Goal: Information Seeking & Learning: Find contact information

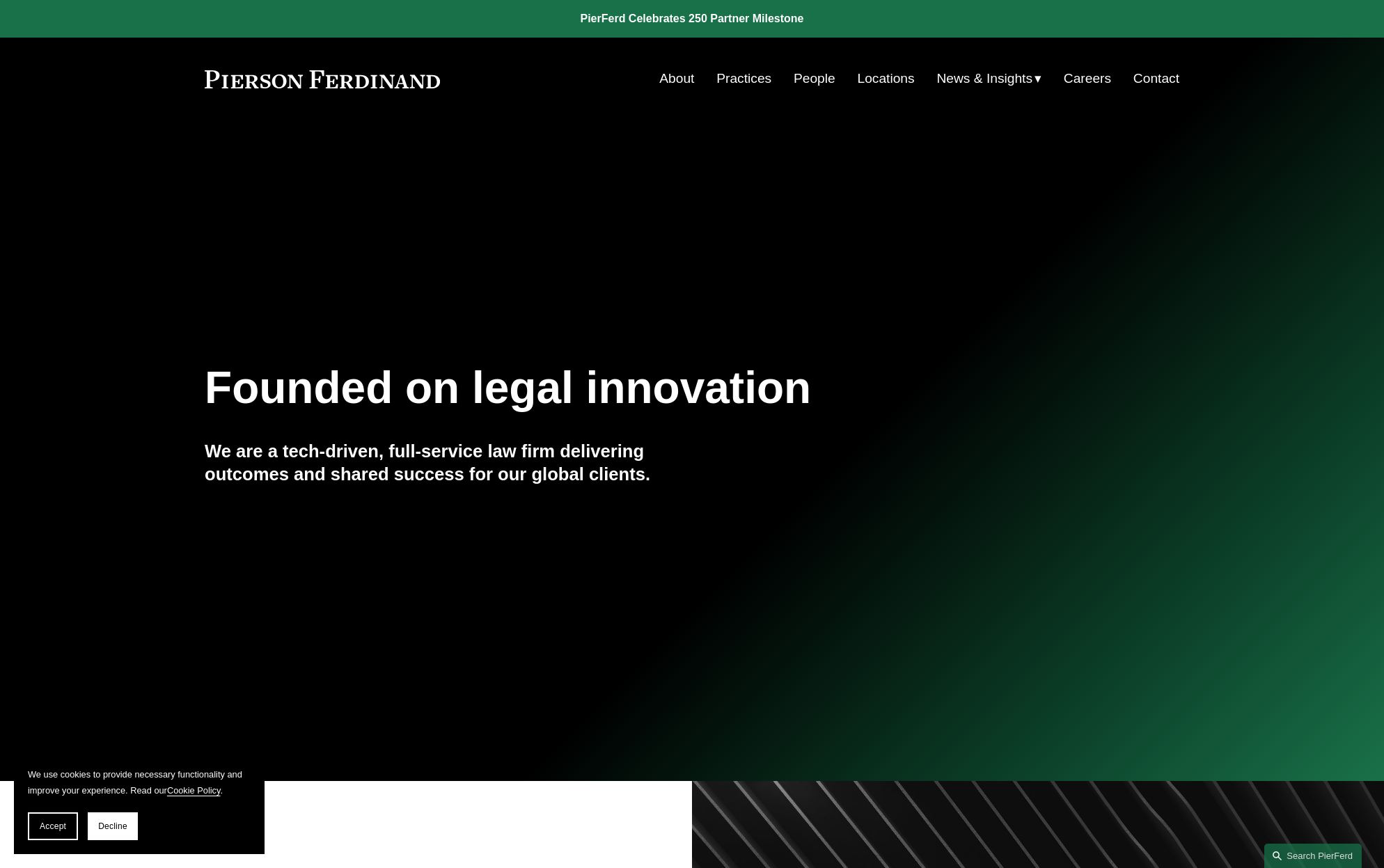
click at [835, 72] on link "People" at bounding box center [815, 78] width 42 height 26
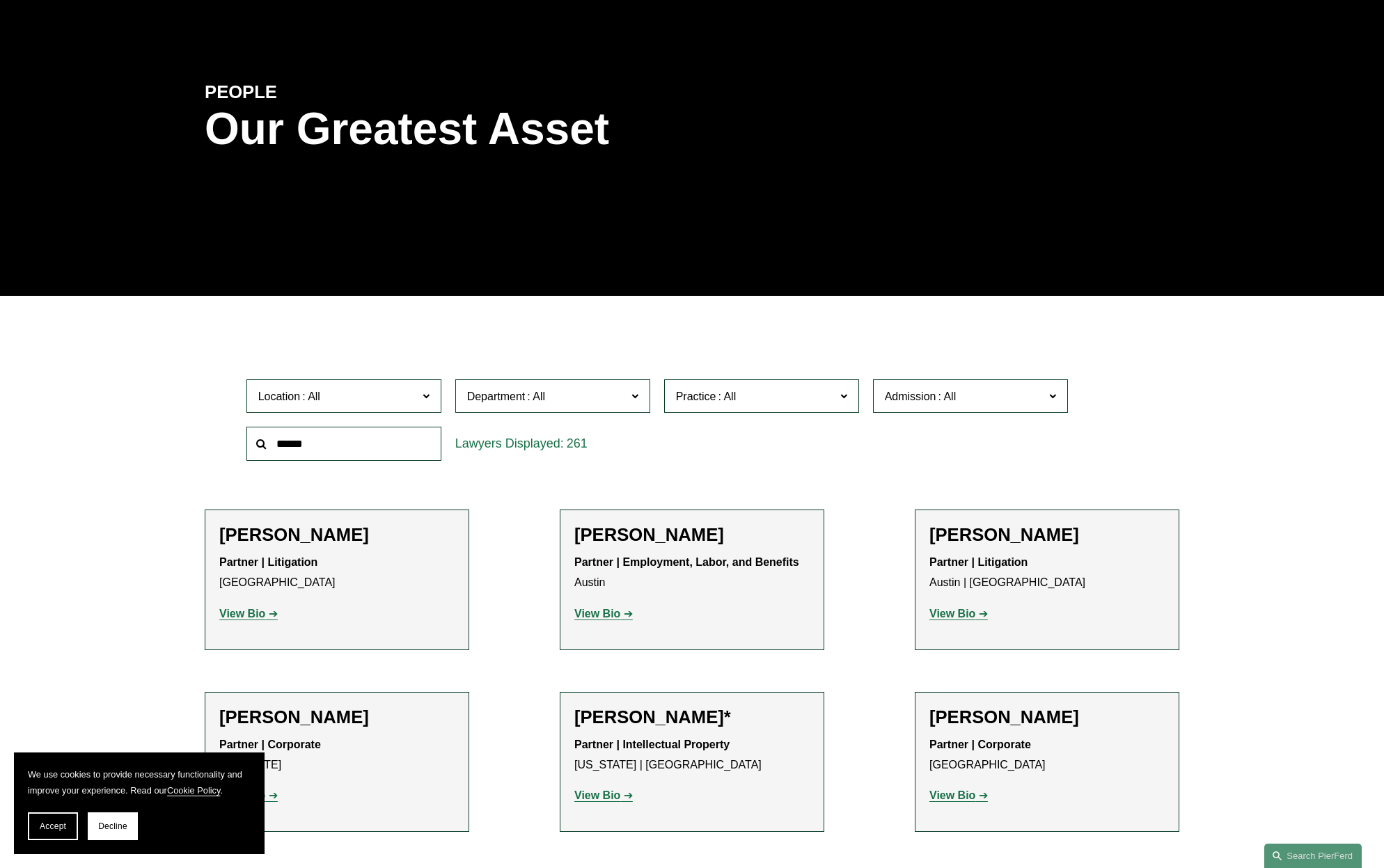
scroll to position [113, 0]
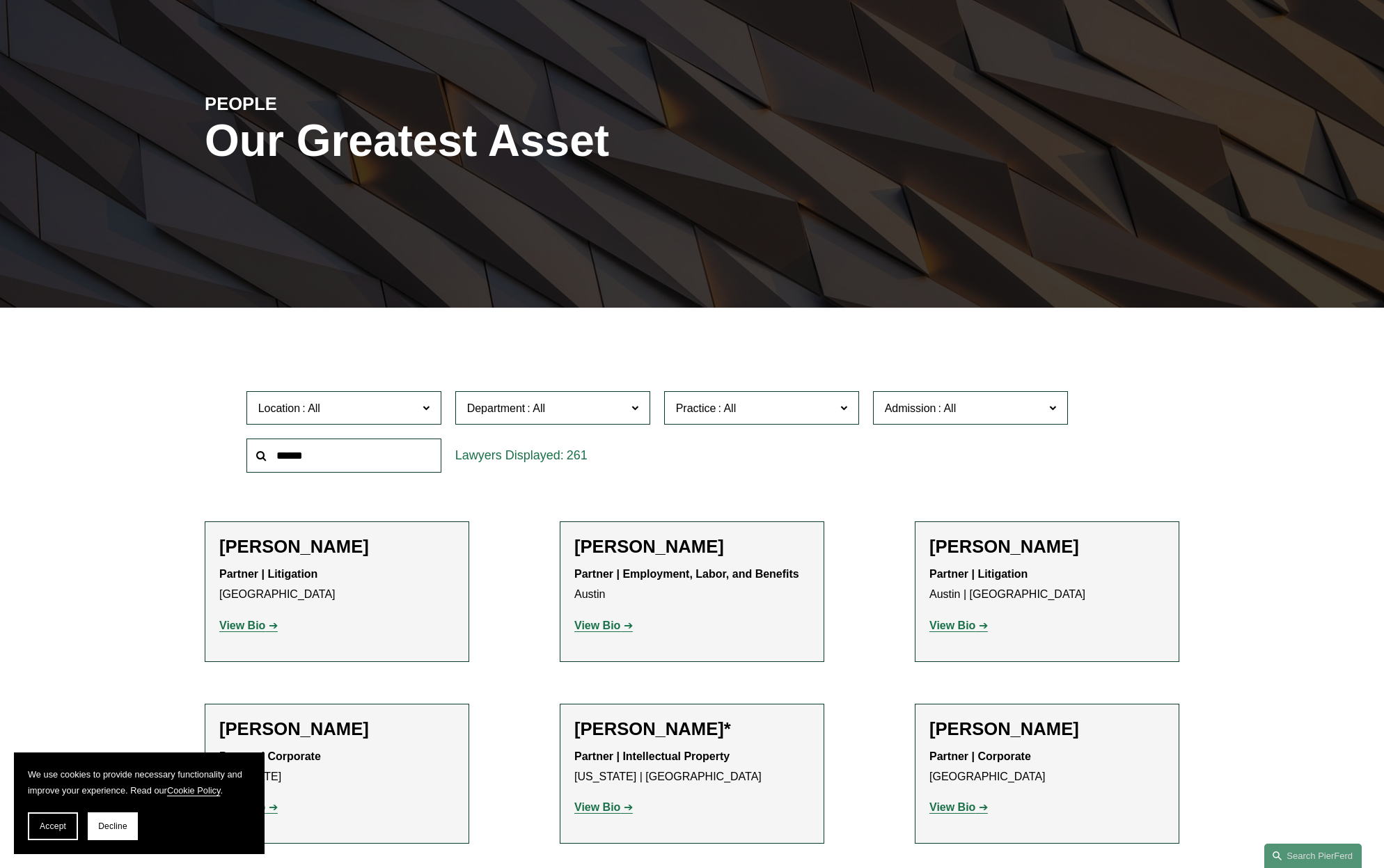
click at [348, 448] on input "text" at bounding box center [343, 456] width 195 height 34
type input "******"
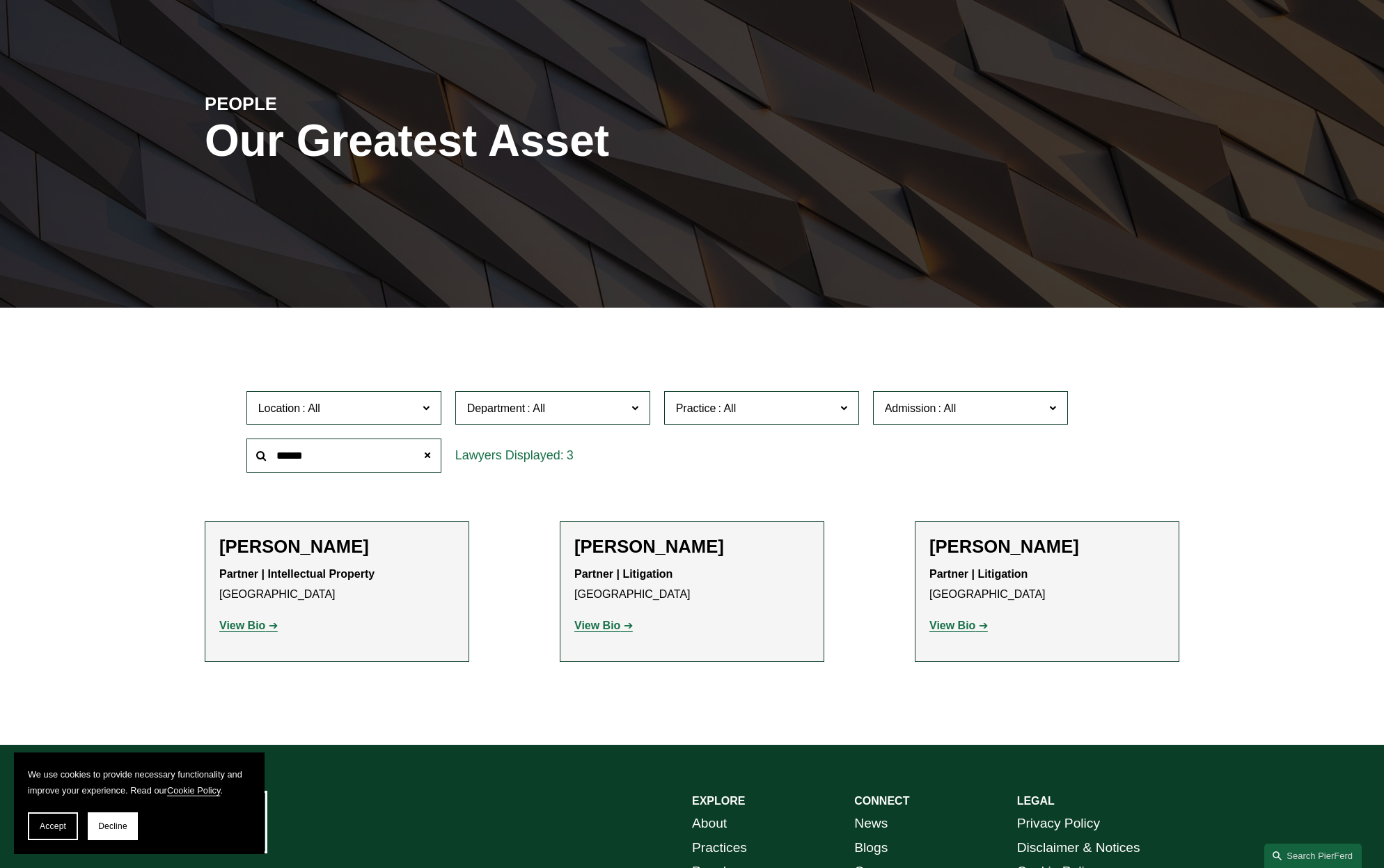
drag, startPoint x: 965, startPoint y: 624, endPoint x: 988, endPoint y: 619, distance: 23.5
click at [965, 624] on strong "View Bio" at bounding box center [952, 625] width 46 height 12
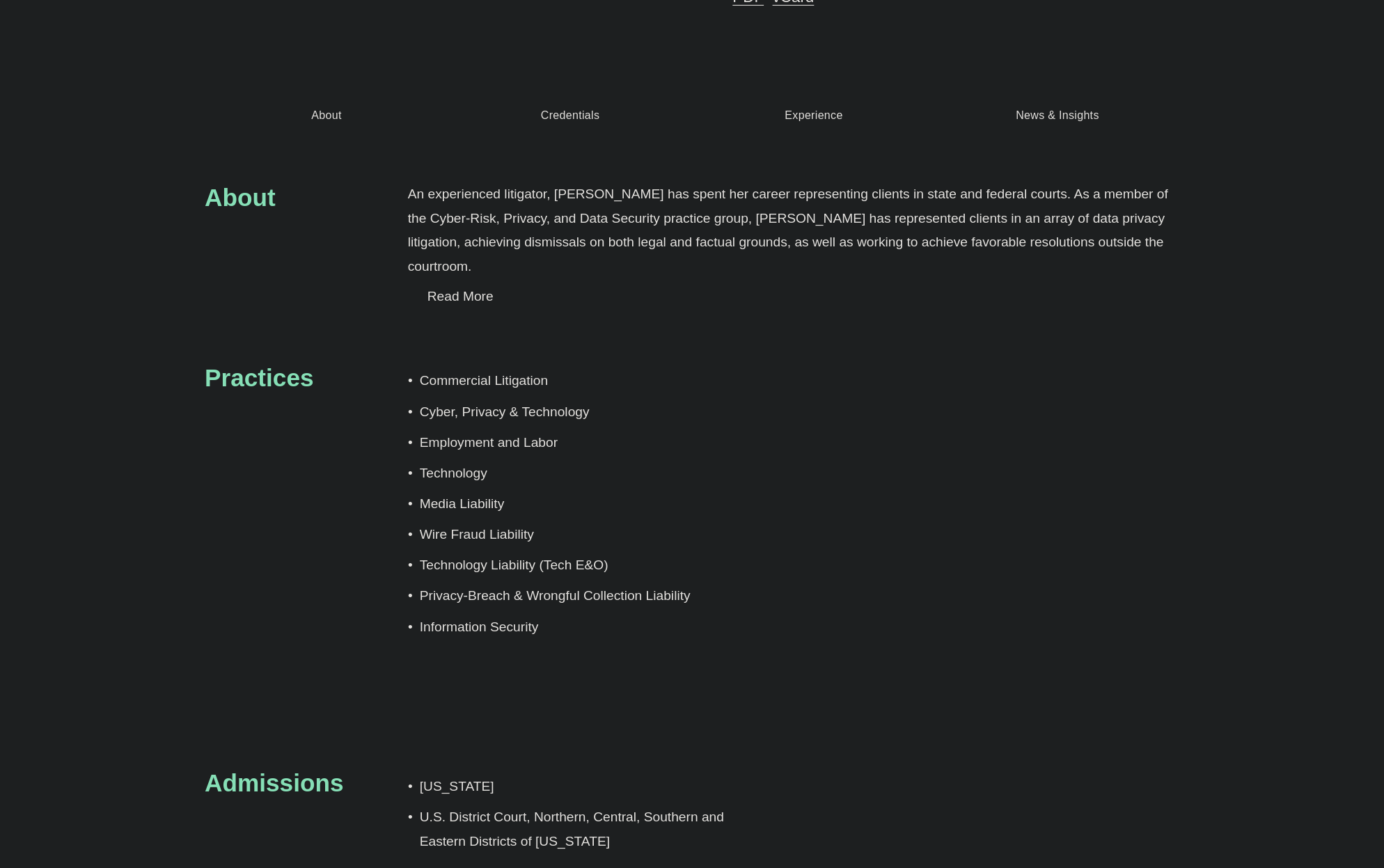
scroll to position [279, 0]
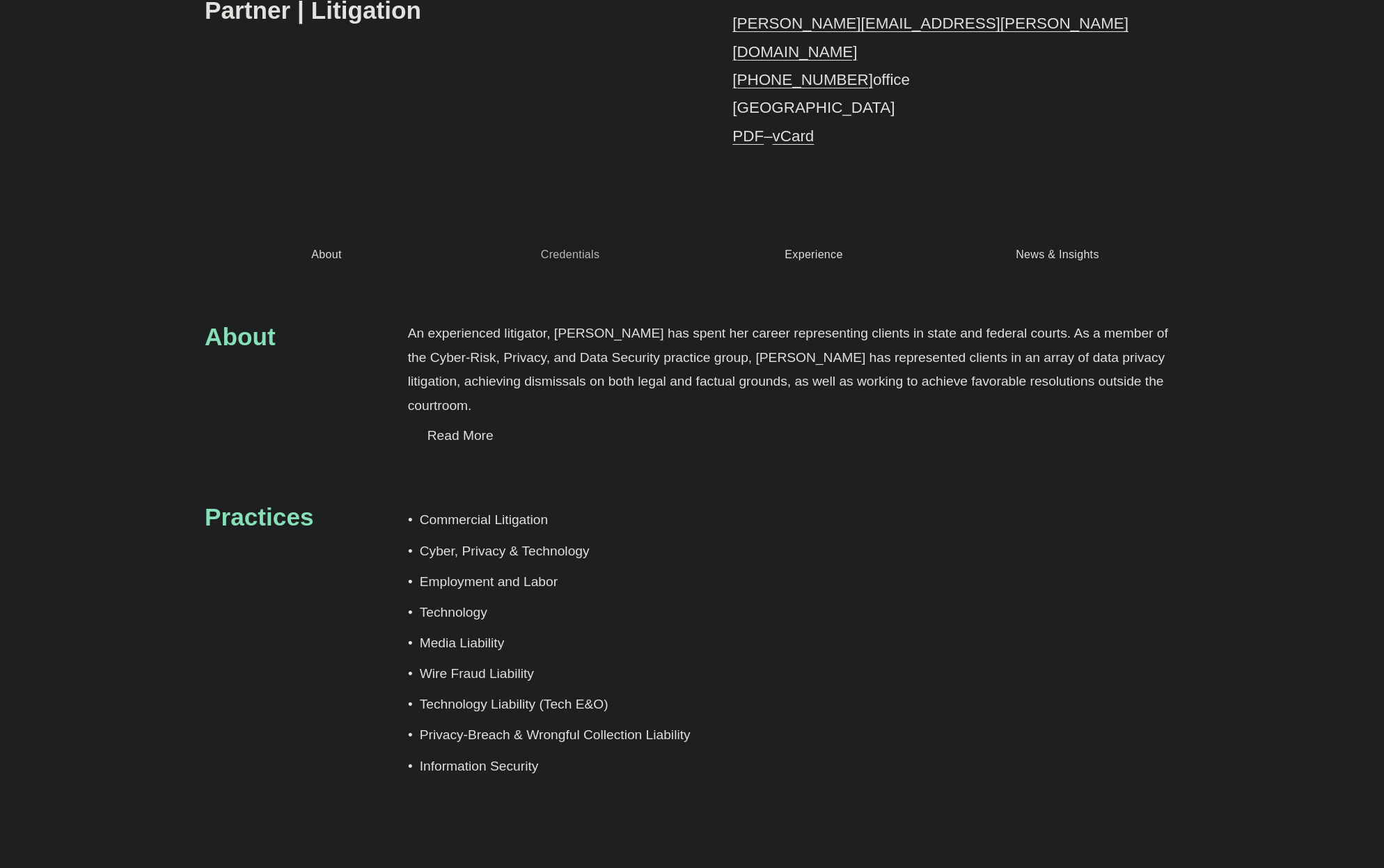
click at [569, 240] on link "Credentials" at bounding box center [569, 254] width 243 height 42
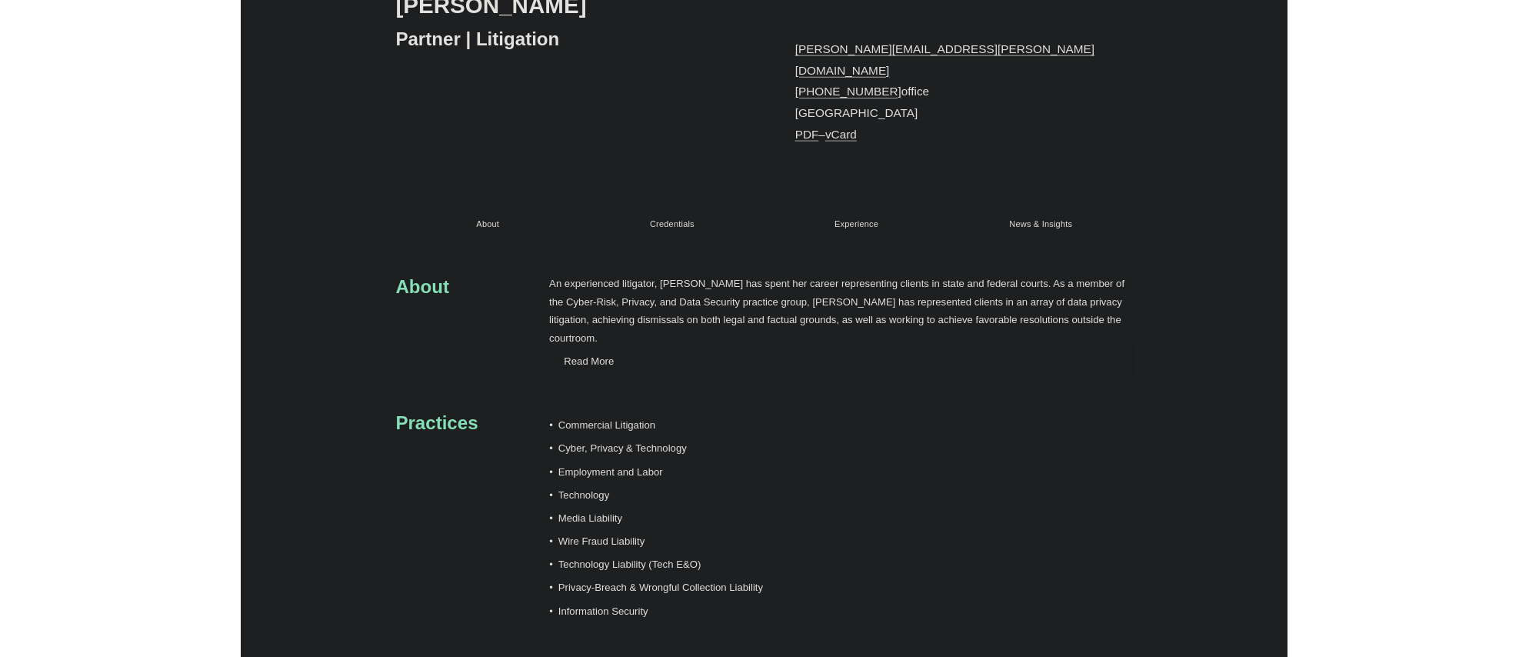
scroll to position [385, 0]
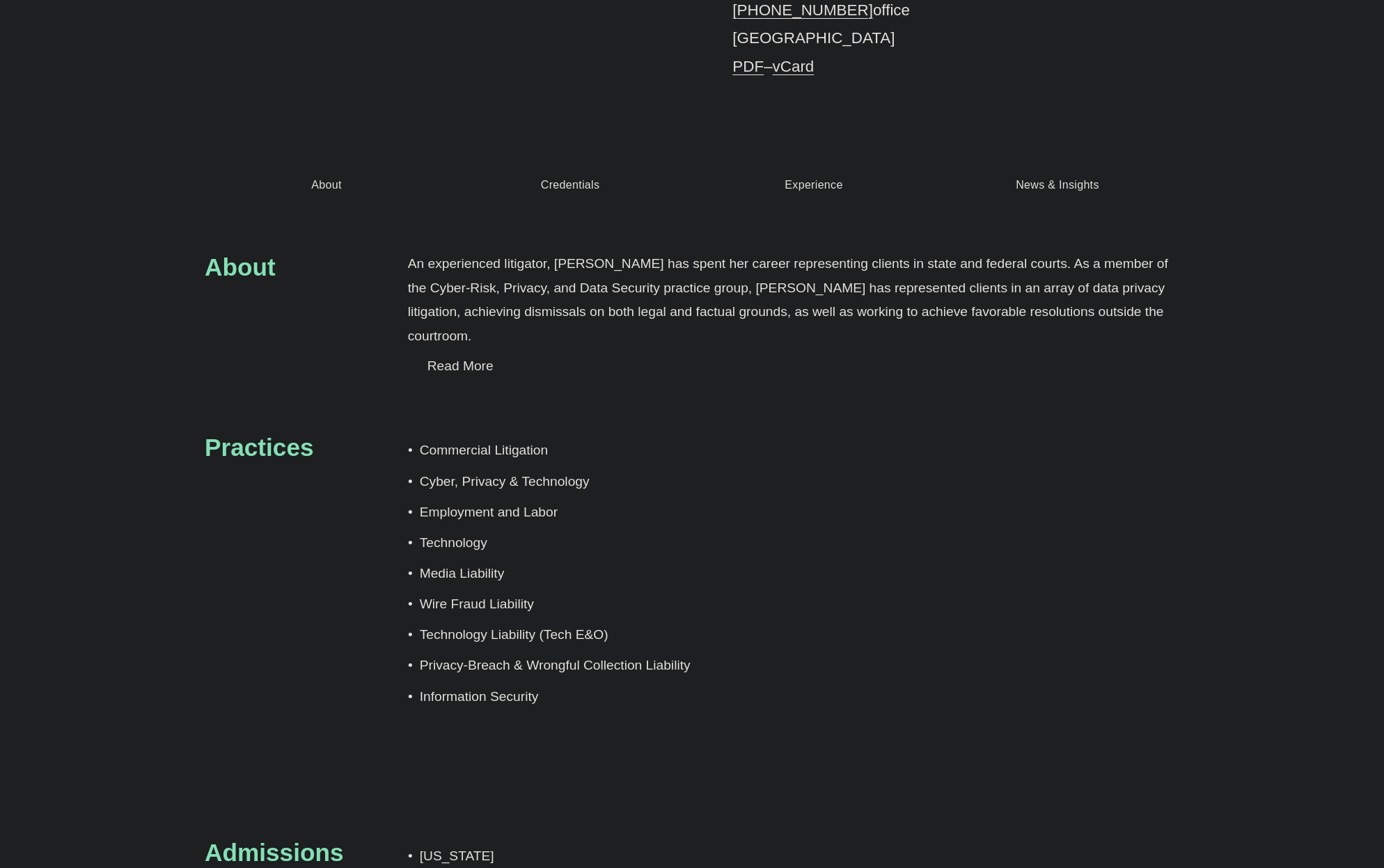
click at [732, 58] on link "PDF" at bounding box center [748, 66] width 32 height 17
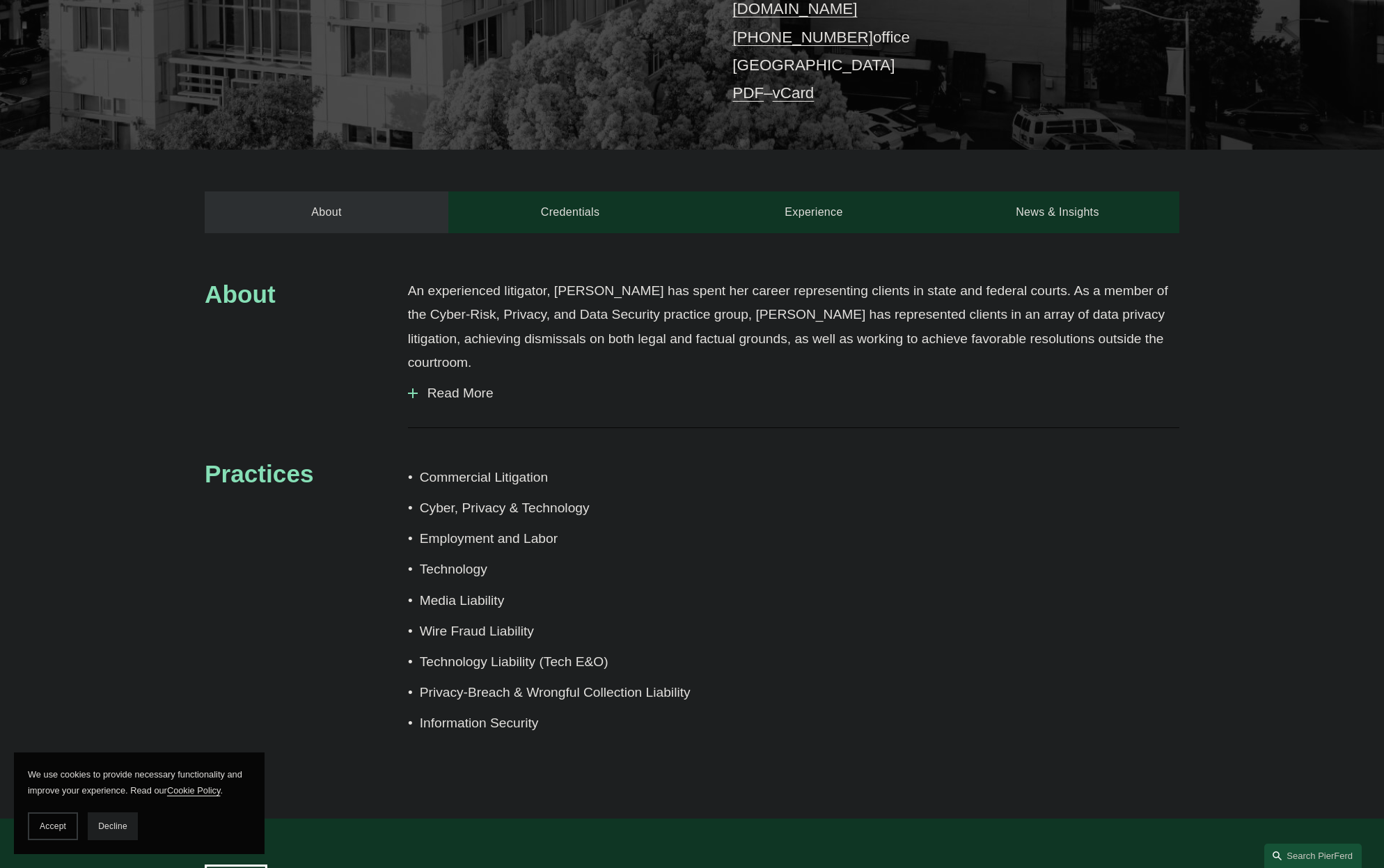
scroll to position [348, 0]
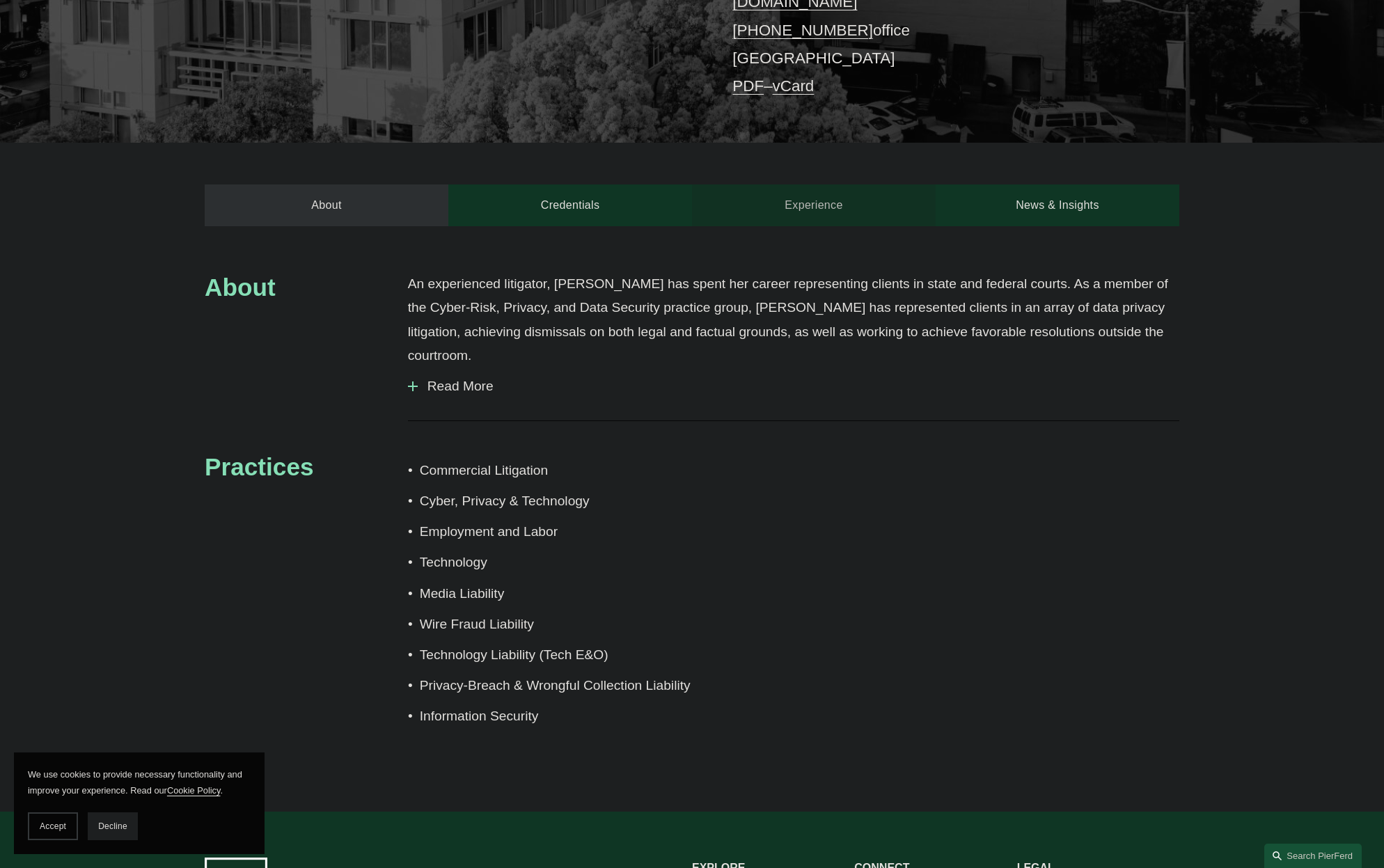
click at [807, 189] on link "Experience" at bounding box center [814, 205] width 243 height 42
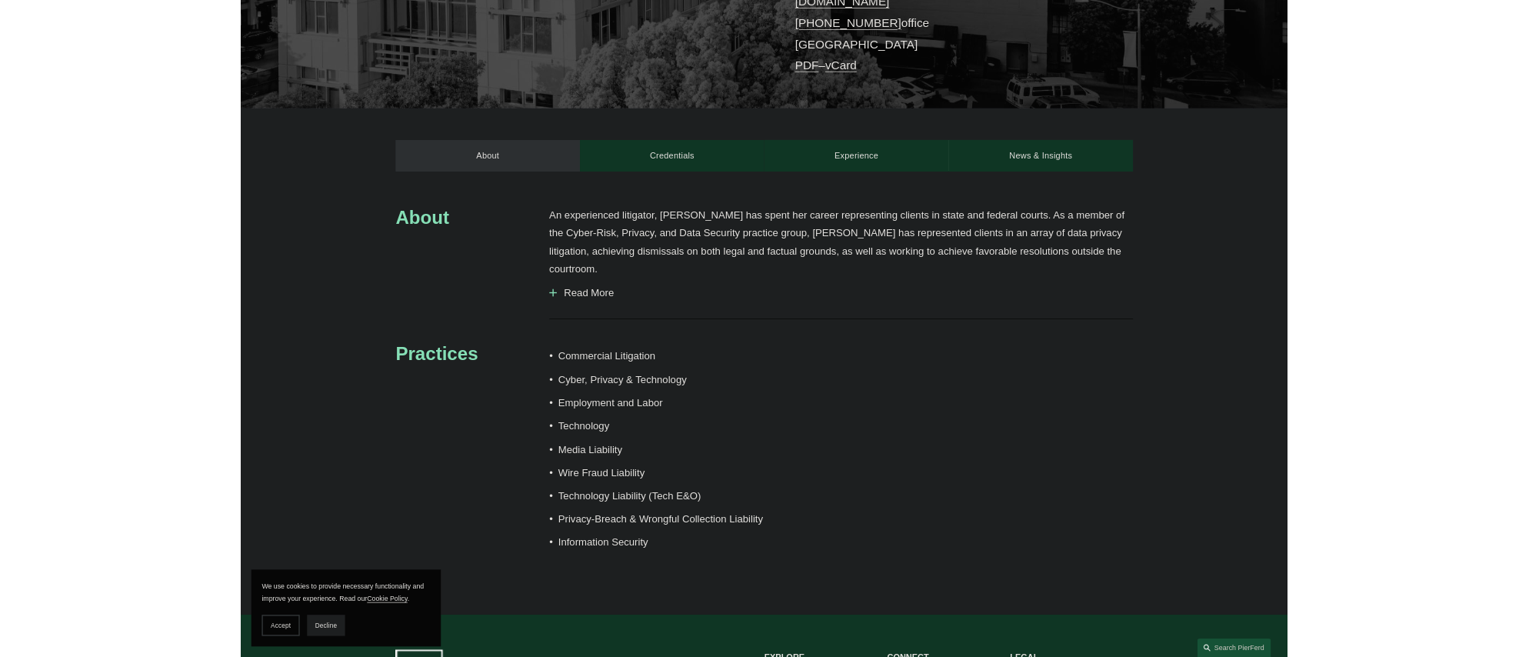
scroll to position [372, 0]
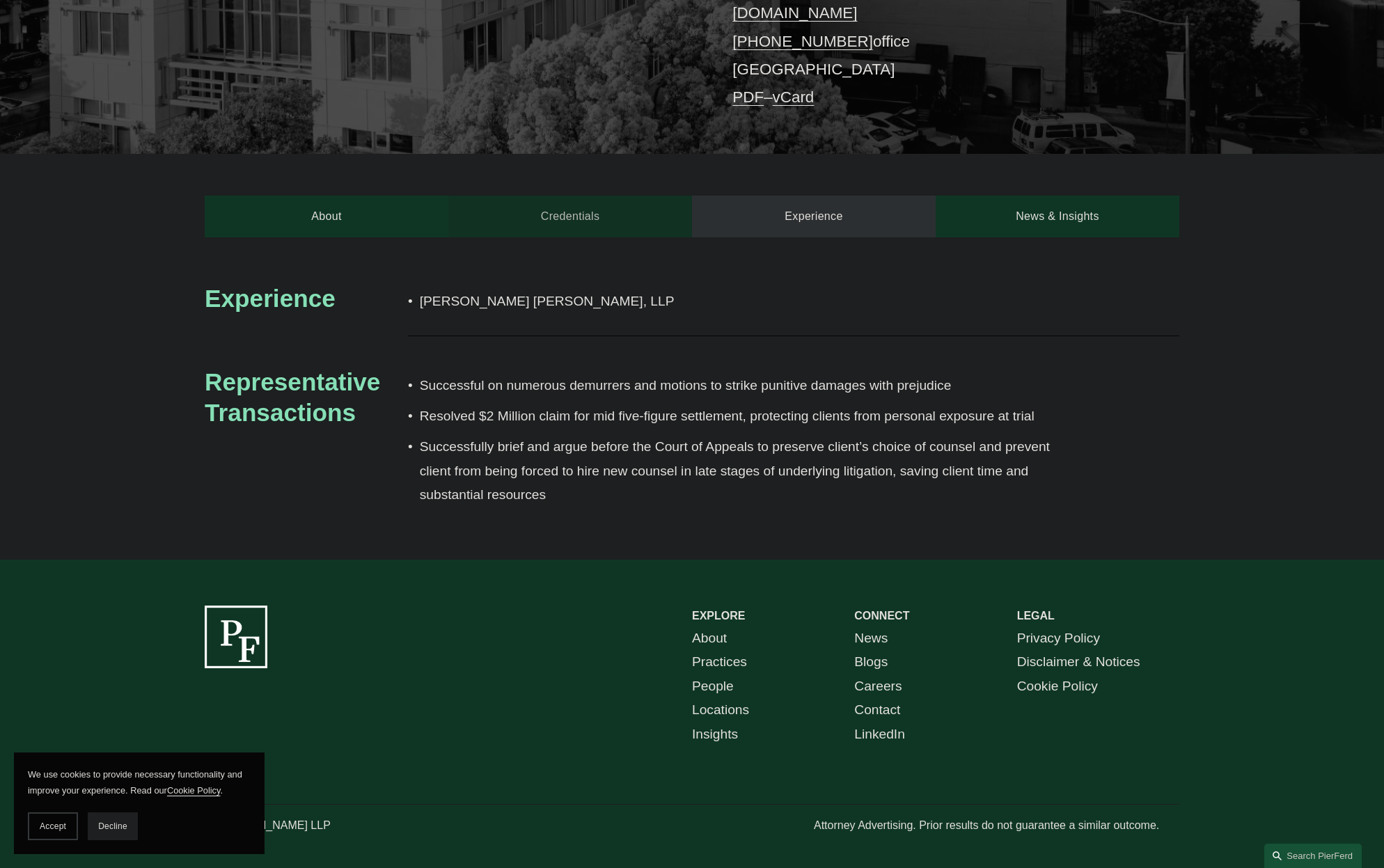
click at [598, 205] on link "Credentials" at bounding box center [569, 216] width 243 height 42
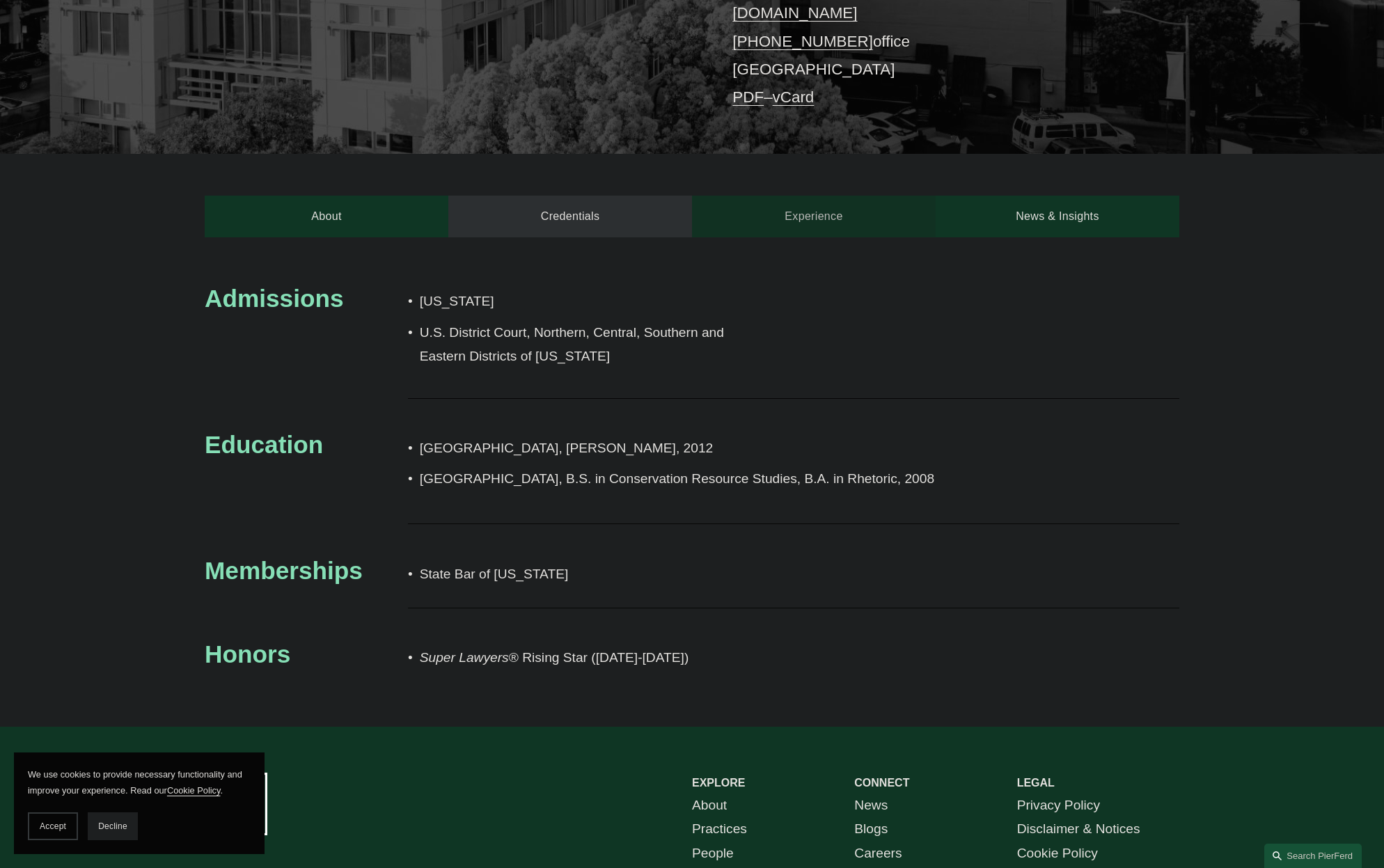
click at [819, 205] on link "Experience" at bounding box center [814, 216] width 243 height 42
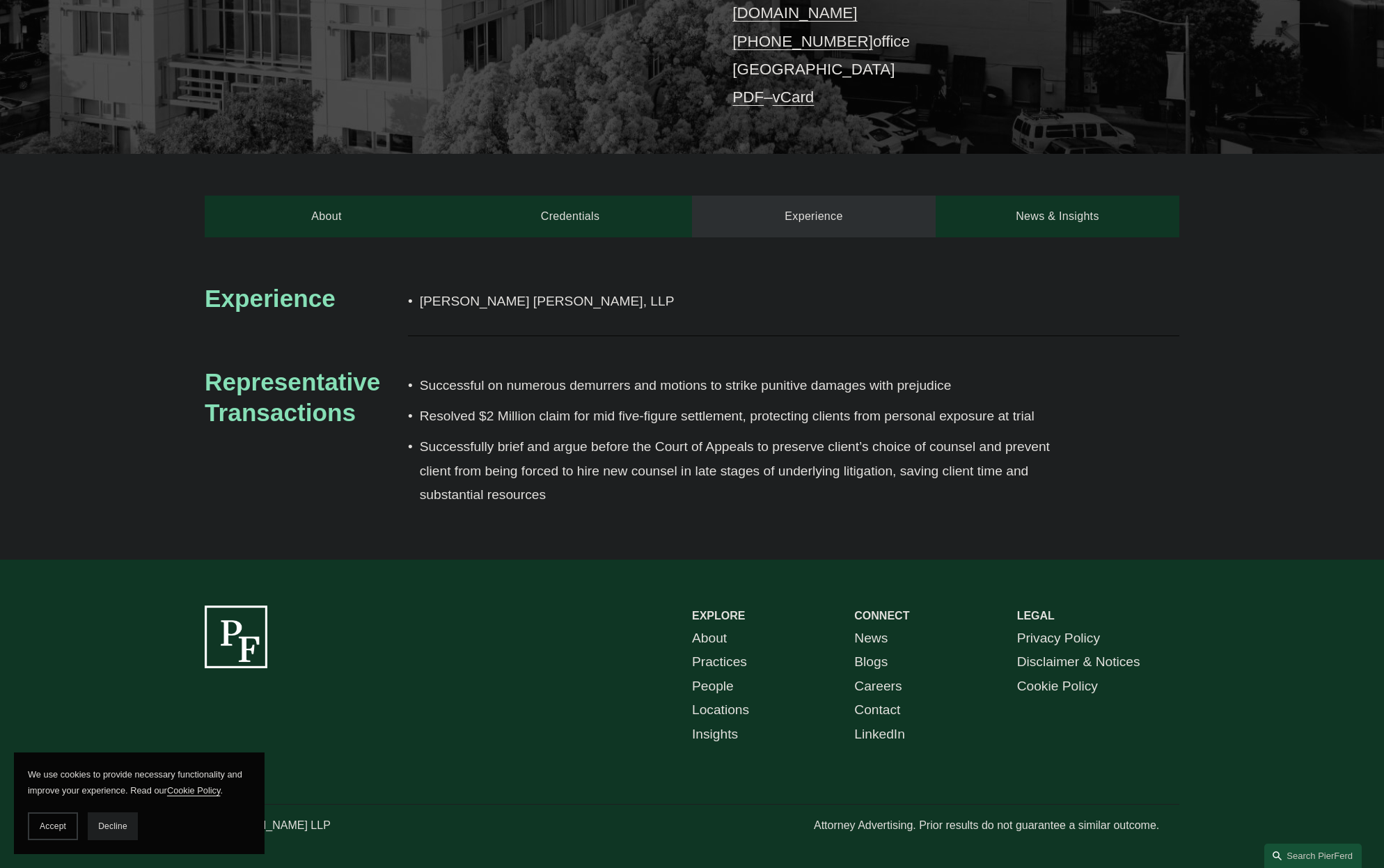
click at [747, 89] on link "PDF" at bounding box center [748, 97] width 32 height 17
